Goal: Information Seeking & Learning: Learn about a topic

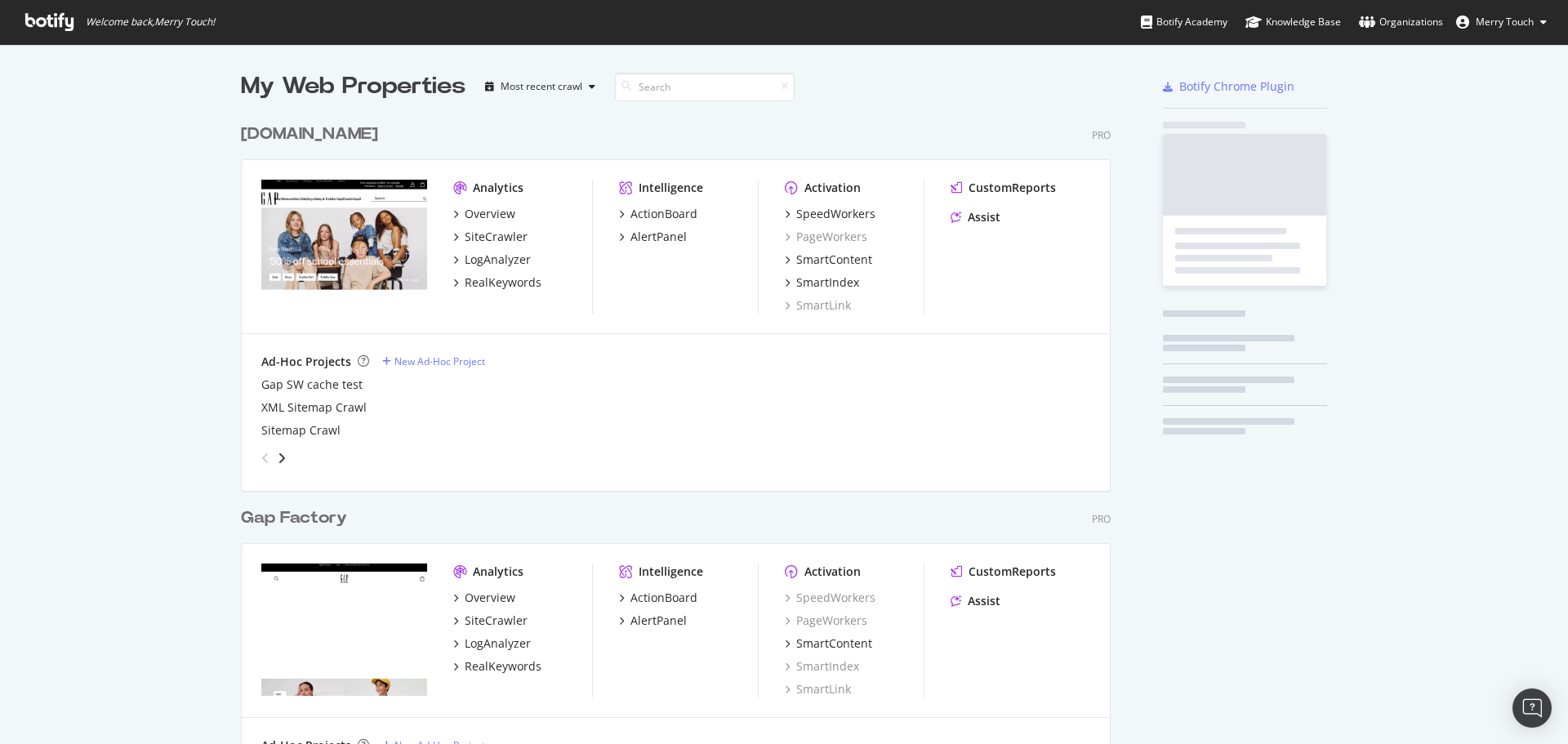
scroll to position [732, 1543]
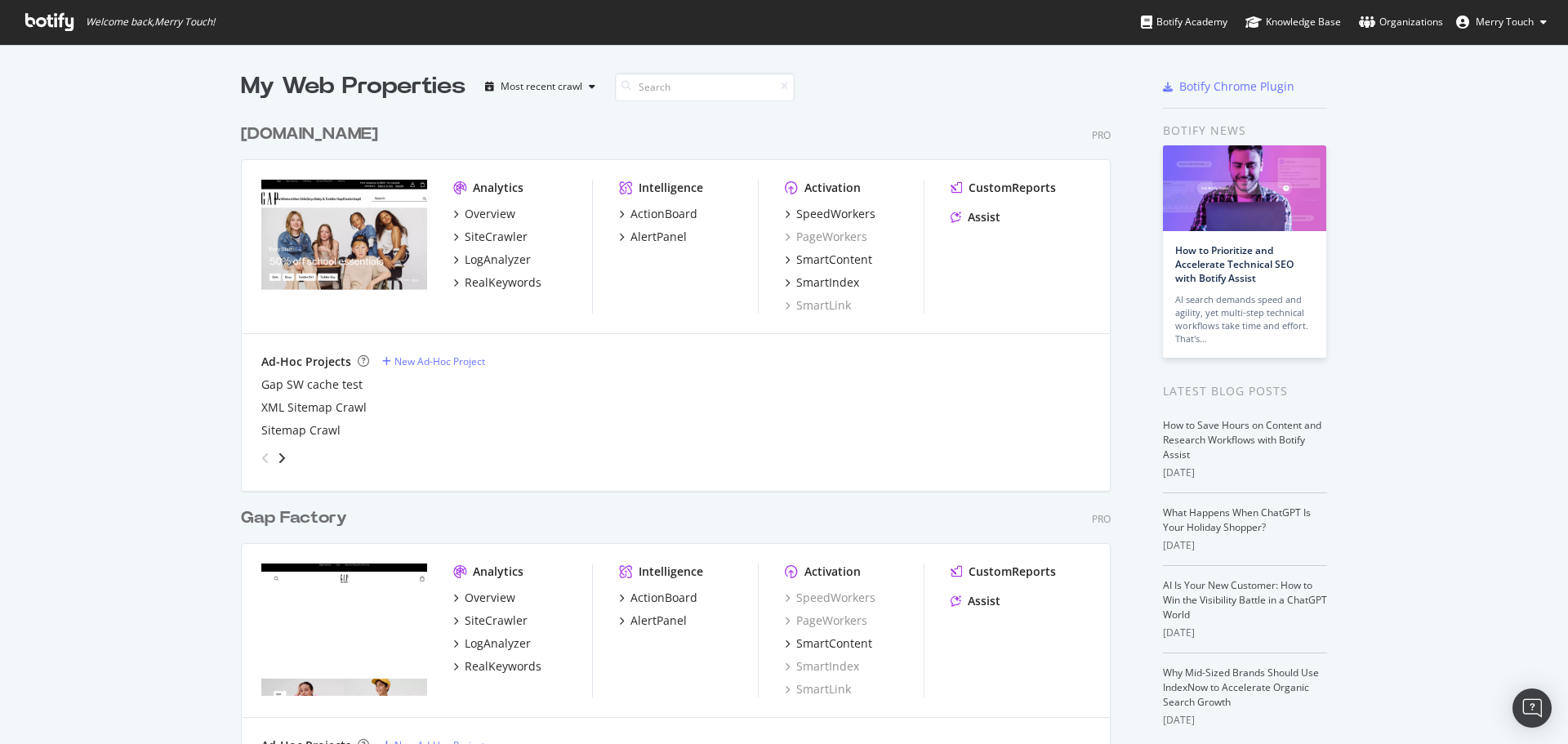
click at [470, 262] on div "LogAnalyzer" at bounding box center [497, 259] width 66 height 16
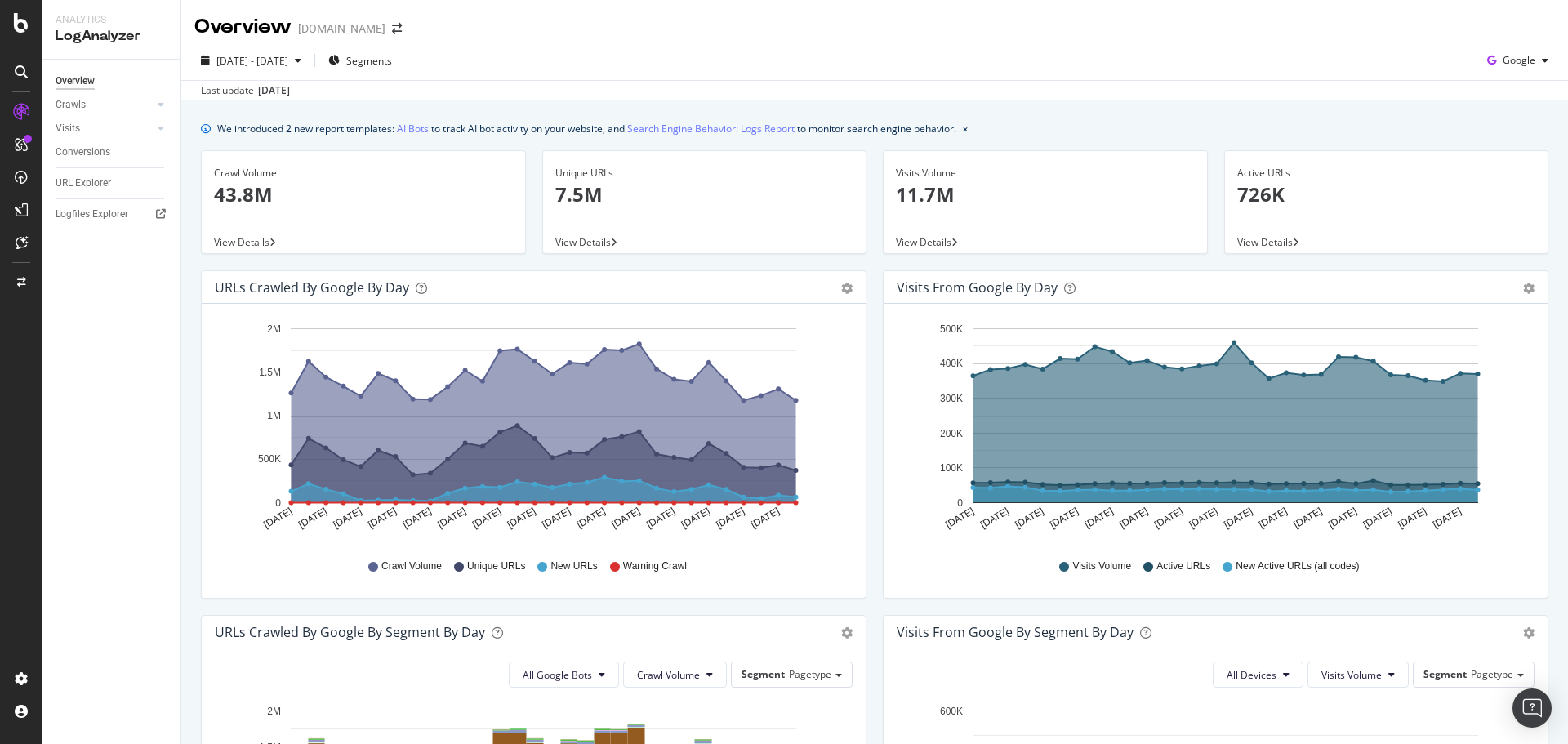
click at [171, 103] on div "Crawls" at bounding box center [117, 105] width 125 height 24
click at [157, 103] on div at bounding box center [160, 104] width 16 height 16
click at [16, 73] on icon at bounding box center [21, 72] width 13 height 13
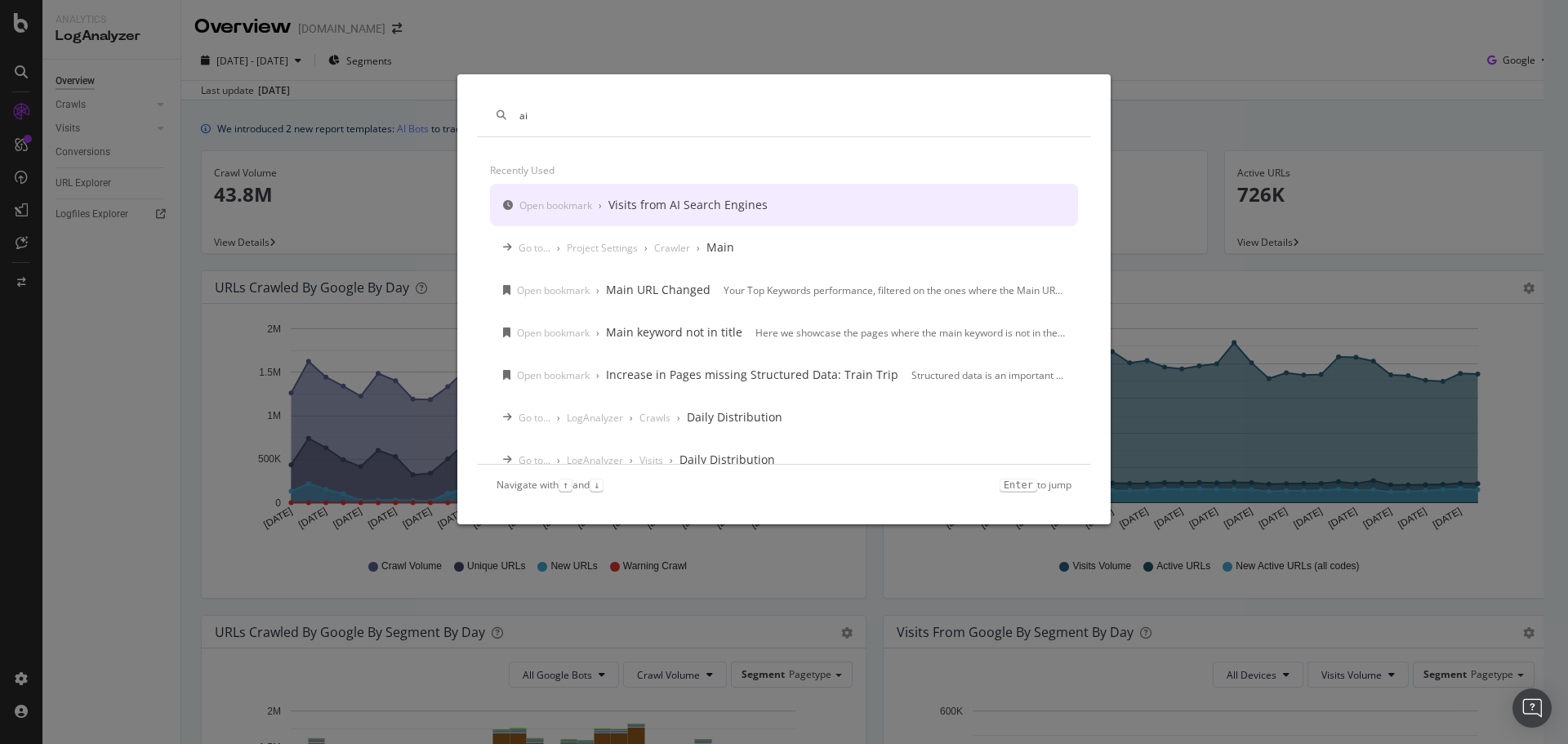
type input "ai"
click at [698, 206] on div "Visits from AI Search Engines" at bounding box center [688, 205] width 159 height 16
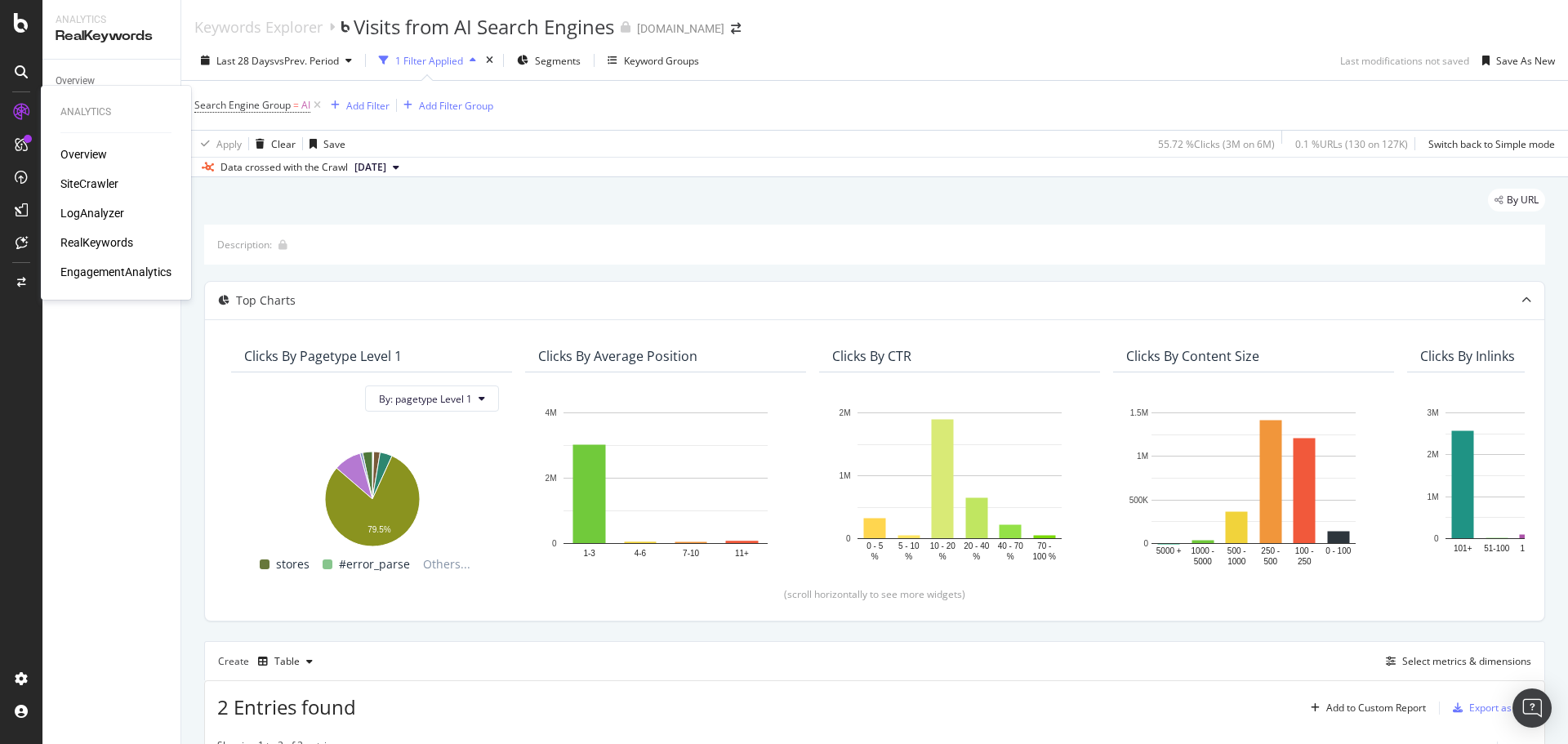
click at [90, 151] on div "Overview" at bounding box center [83, 153] width 47 height 16
